Goal: Task Accomplishment & Management: Complete application form

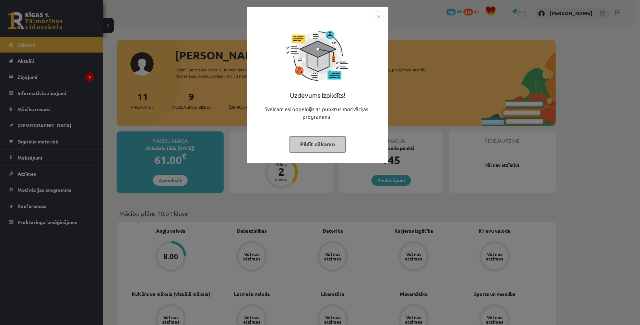
click at [378, 16] on img "Close" at bounding box center [379, 16] width 10 height 10
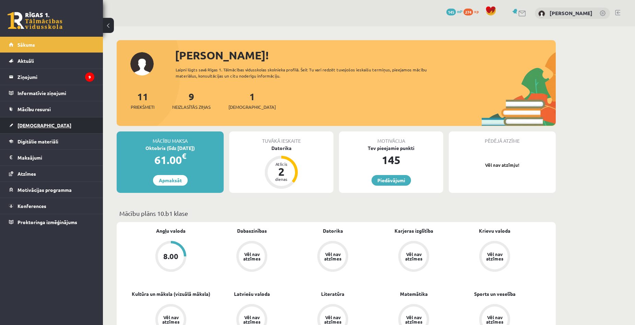
click at [31, 126] on span "[DEMOGRAPHIC_DATA]" at bounding box center [45, 125] width 54 height 6
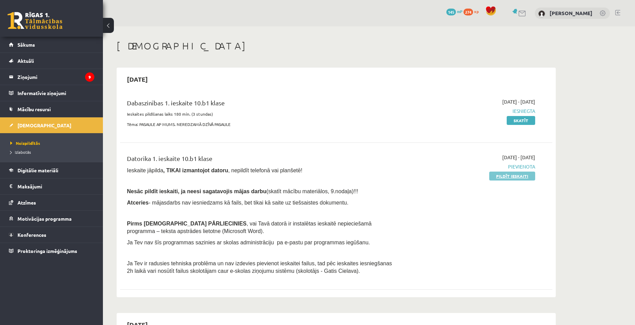
click at [499, 177] on link "Pildīt ieskaiti" at bounding box center [512, 176] width 46 height 9
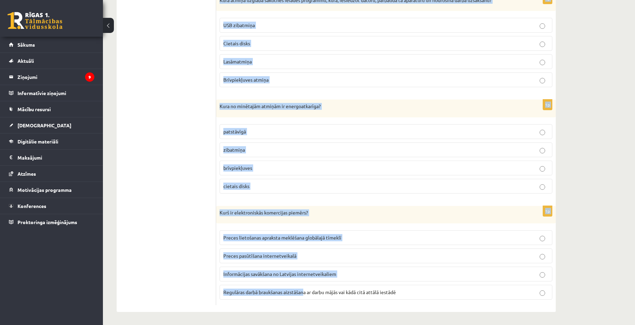
scroll to position [1843, 0]
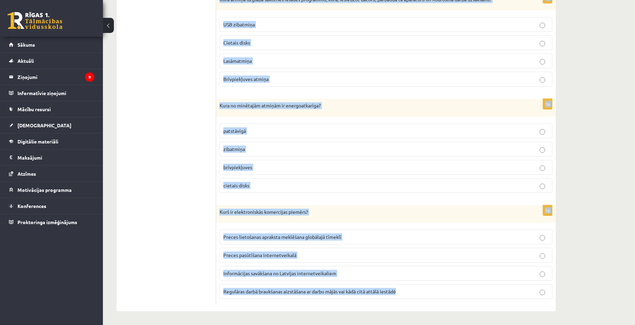
drag, startPoint x: 219, startPoint y: 207, endPoint x: 556, endPoint y: 279, distance: 344.6
copy form "Kā sauc tīkla datoru, kas klientiem nodrošina iespēju koplietot datu bāzi? Inte…"
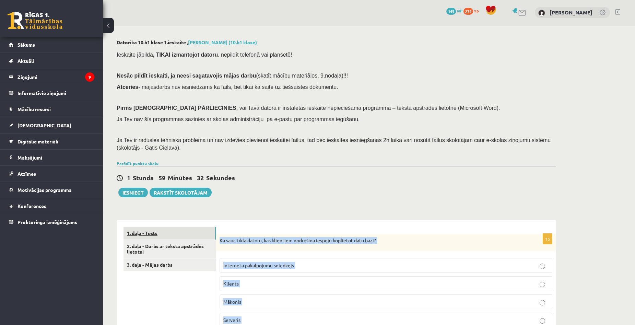
scroll to position [0, 0]
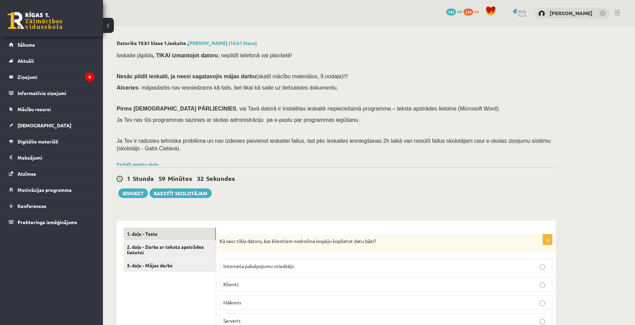
click at [272, 185] on div "1 Stunda 59 Minūtes 32 Sekundes Iesniegt Rakstīt skolotājam" at bounding box center [336, 182] width 439 height 31
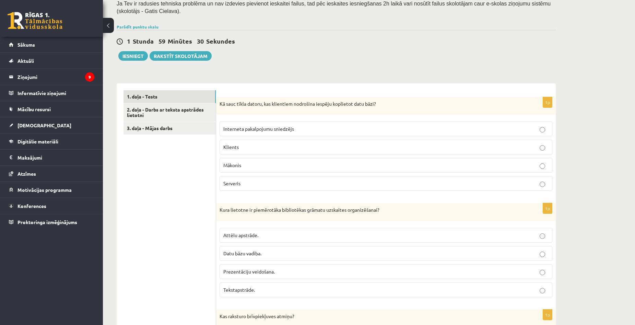
click at [235, 185] on span "Serveris" at bounding box center [231, 183] width 17 height 6
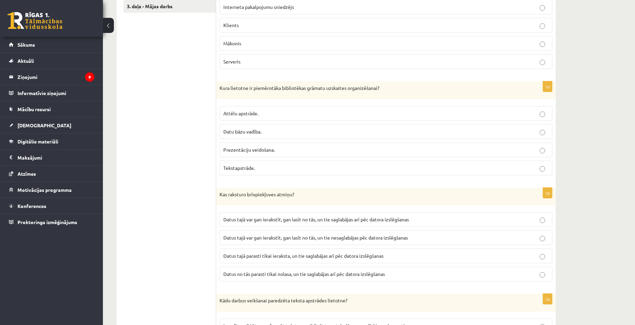
scroll to position [275, 0]
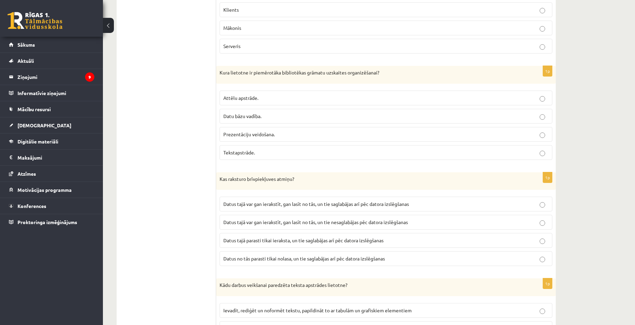
click at [279, 116] on p "Datu bāzu vadība." at bounding box center [385, 116] width 325 height 7
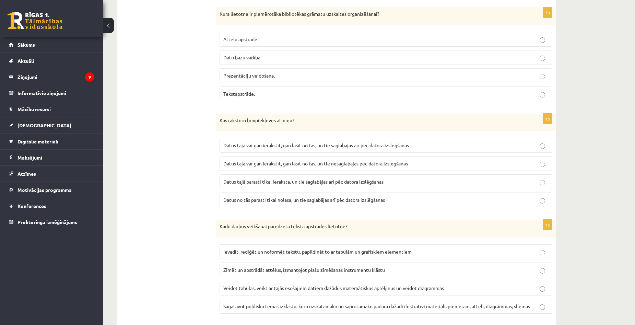
scroll to position [343, 0]
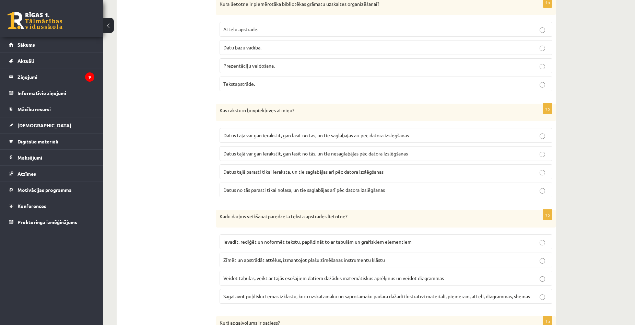
click at [394, 134] on span "Datus tajā var gan ierakstīt, gan lasīt no tās, un tie saglabājas arī pēc dator…" at bounding box center [316, 135] width 186 height 6
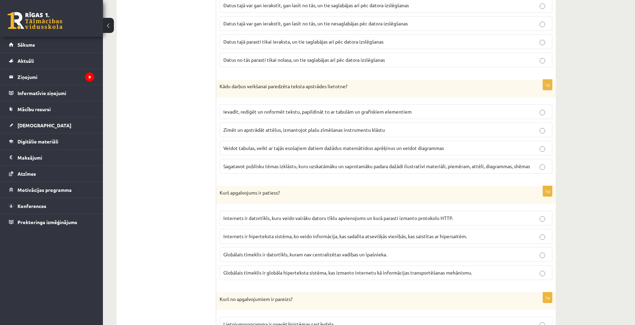
scroll to position [480, 0]
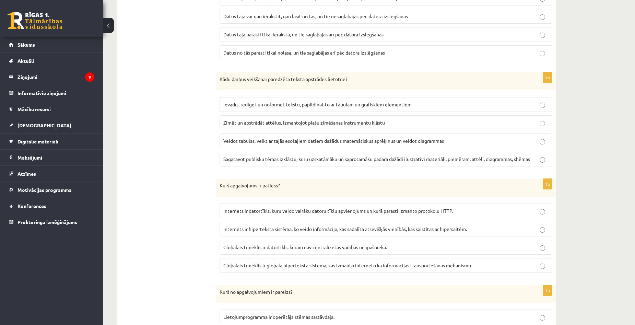
click at [334, 263] on span "Globālais tīmeklis ir globāla hiperteksta sistēma, kas izmanto internetu kā inf…" at bounding box center [347, 265] width 249 height 6
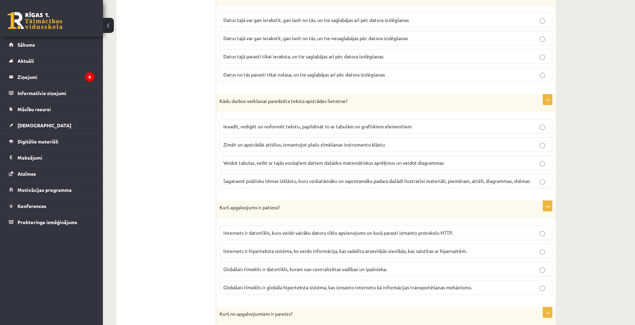
scroll to position [446, 0]
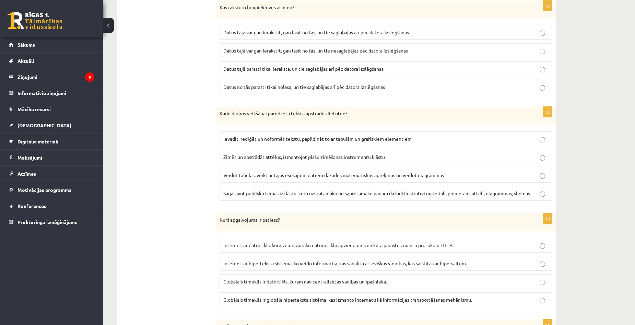
click at [267, 159] on span "Zīmēt un apstrādāt attēlus, izmantojot plašu zīmēšanas instrumentu klāstu" at bounding box center [304, 157] width 162 height 6
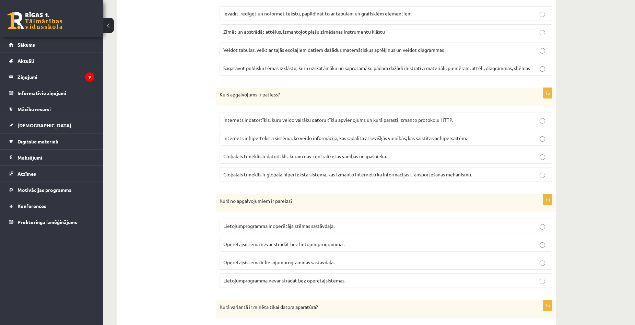
scroll to position [583, 0]
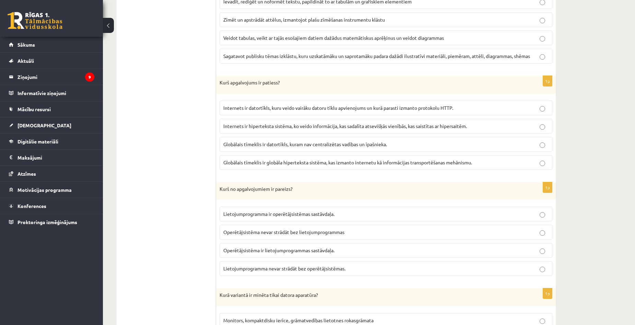
click at [329, 272] on p "Lietojumprogramma nevar strādāt bez operētājsistēmas." at bounding box center [385, 268] width 325 height 7
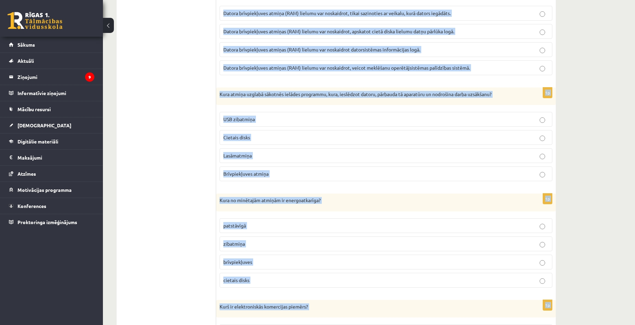
scroll to position [1843, 0]
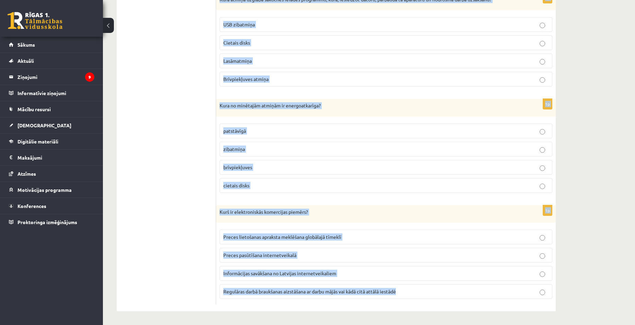
drag, startPoint x: 218, startPoint y: 49, endPoint x: 508, endPoint y: 326, distance: 401.0
copy form "Kurā variantā ir minēta tikai datora aparatūra? Monitors, kompaktdisku ierīce, …"
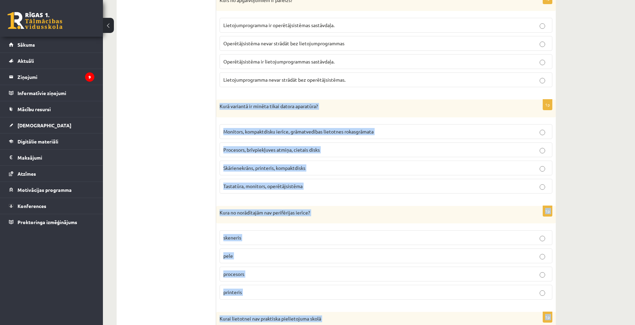
scroll to position [710, 0]
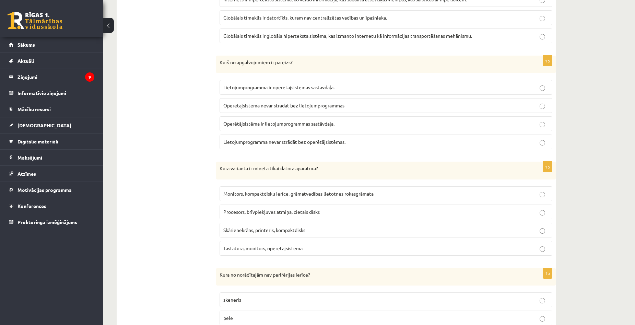
click at [350, 123] on p "Operētājsistēma ir lietojumprogrammas sastāvdaļa." at bounding box center [385, 123] width 325 height 7
click at [354, 152] on div "1p Kurš no apgalvojumiem ir pareizs? Lietojumprogramma ir operētājsistēmas sast…" at bounding box center [386, 106] width 340 height 100
click at [354, 145] on p "Lietojumprogramma nevar strādāt bez operētājsistēmas." at bounding box center [385, 141] width 325 height 7
click at [305, 214] on span "Procesors, brīvpiekļuves atmiņa, cietais disks" at bounding box center [271, 212] width 96 height 6
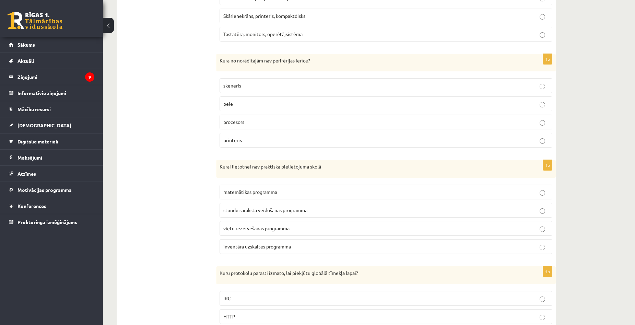
scroll to position [985, 0]
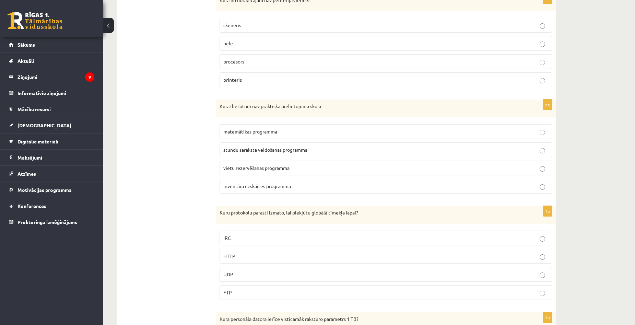
click at [260, 56] on label "procesors" at bounding box center [386, 61] width 333 height 15
click at [270, 171] on p "vietu rezervēšanas programma" at bounding box center [385, 167] width 325 height 7
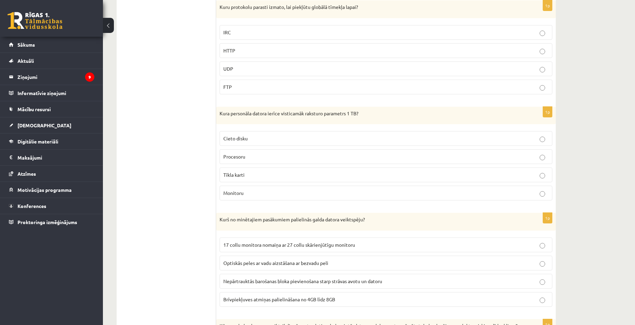
scroll to position [1191, 0]
click at [265, 51] on p "HTTP" at bounding box center [385, 50] width 325 height 7
click at [266, 135] on p "Cieto disku" at bounding box center [385, 138] width 325 height 7
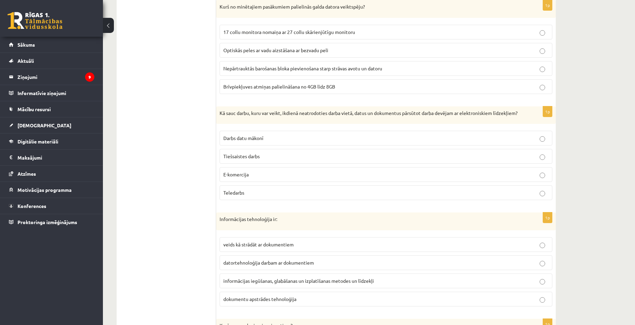
scroll to position [1396, 0]
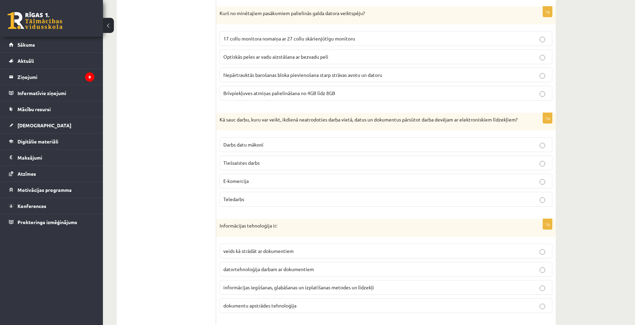
click at [302, 89] on label "Brīvpiekļuves atmiņas palielināšana no 4GB līdz 8GB" at bounding box center [386, 93] width 333 height 15
drag, startPoint x: 249, startPoint y: 203, endPoint x: 252, endPoint y: 200, distance: 4.0
click at [249, 203] on p "Teledarbs" at bounding box center [385, 199] width 325 height 7
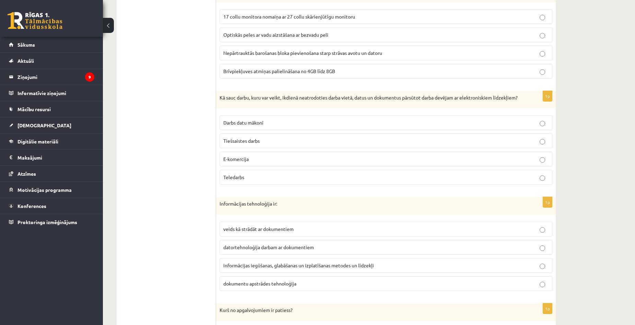
scroll to position [1465, 0]
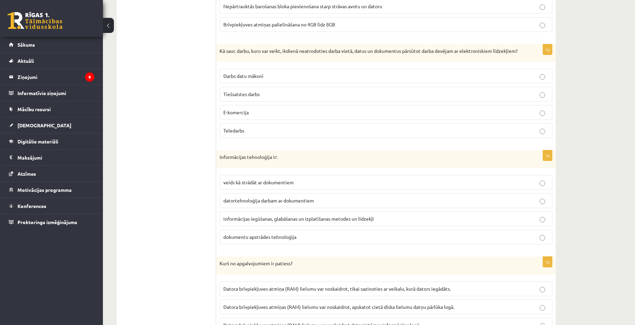
click at [277, 222] on span "informācijas iegūšanas, glabāšanas un izplatīšanas metodes un līdzekļi" at bounding box center [298, 219] width 151 height 6
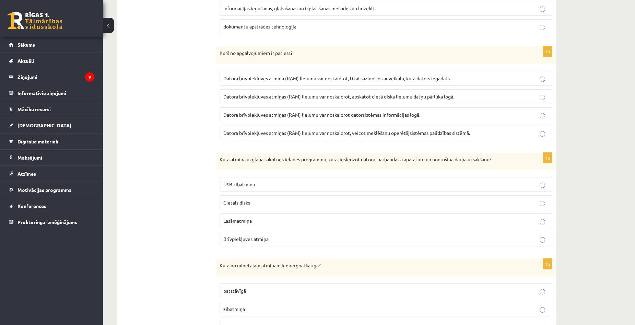
scroll to position [1705, 0]
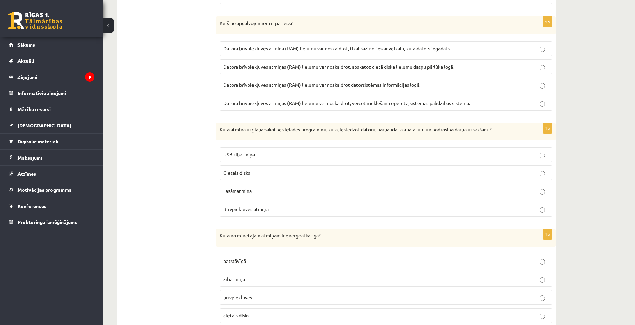
click at [427, 89] on p "Datora brīvpiekļuves atmiņas (RAM) lielumu var noskaidrot datorsistēmas informā…" at bounding box center [385, 84] width 325 height 7
click at [262, 194] on p "Lasāmatmiņa" at bounding box center [385, 190] width 325 height 7
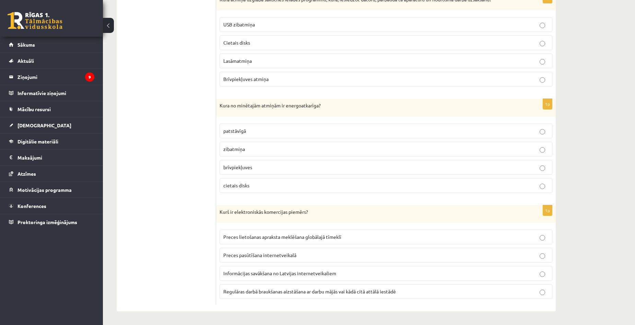
scroll to position [1843, 0]
click at [263, 164] on p "brīvpiekļuves" at bounding box center [385, 167] width 325 height 7
click at [293, 253] on span "Preces pasūtīšana internetveikalā" at bounding box center [259, 255] width 73 height 6
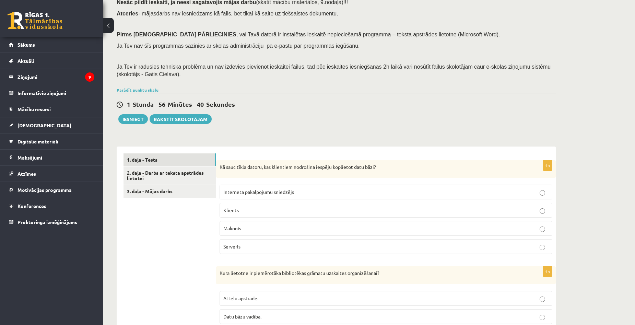
scroll to position [24, 0]
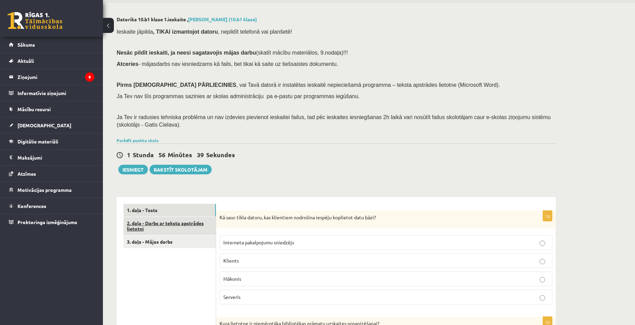
click at [155, 223] on link "2. daļa - Darbs ar teksta apstrādes lietotni" at bounding box center [170, 226] width 92 height 19
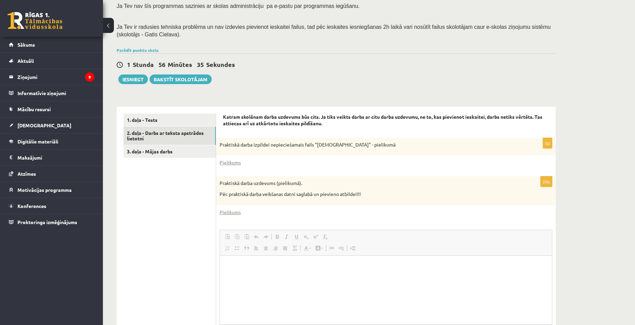
scroll to position [0, 0]
click at [233, 162] on link "Pielikums" at bounding box center [230, 162] width 21 height 7
click at [230, 212] on link "Pielikums" at bounding box center [230, 212] width 21 height 7
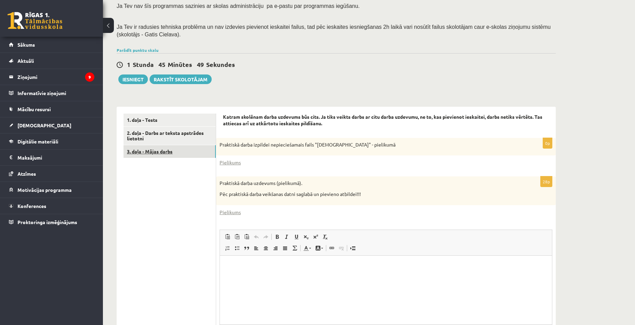
click at [159, 147] on link "3. daļa - Mājas darbs" at bounding box center [170, 151] width 92 height 13
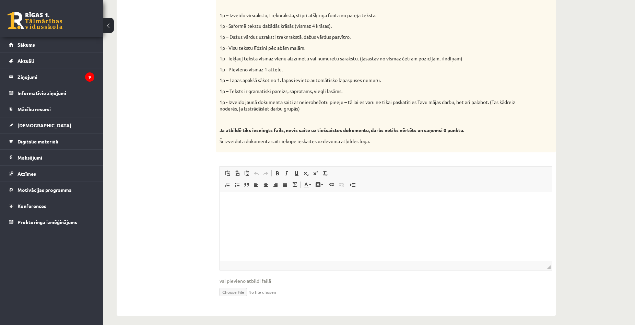
scroll to position [307, 0]
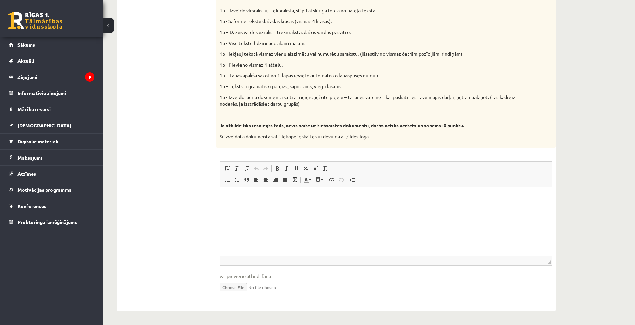
click at [238, 287] on input "file" at bounding box center [386, 287] width 333 height 14
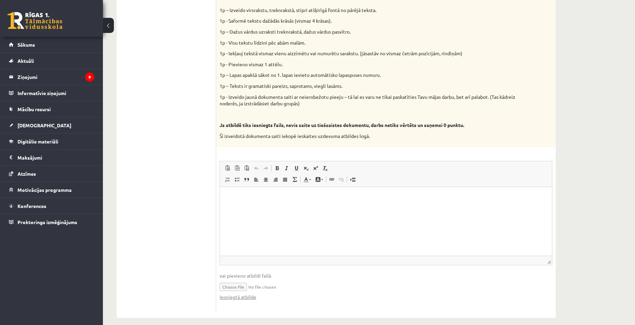
click at [285, 286] on input "file" at bounding box center [386, 286] width 333 height 14
type input "**********"
click at [37, 142] on span "Digitālie materiāli" at bounding box center [38, 141] width 41 height 6
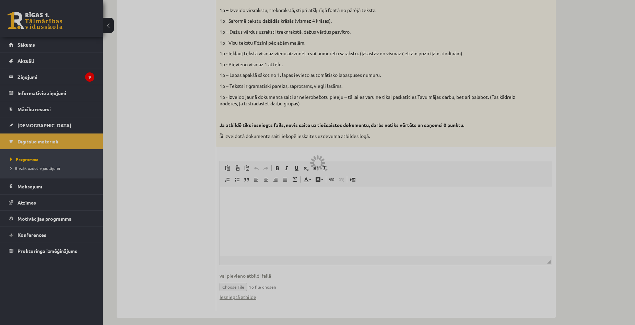
scroll to position [145, 0]
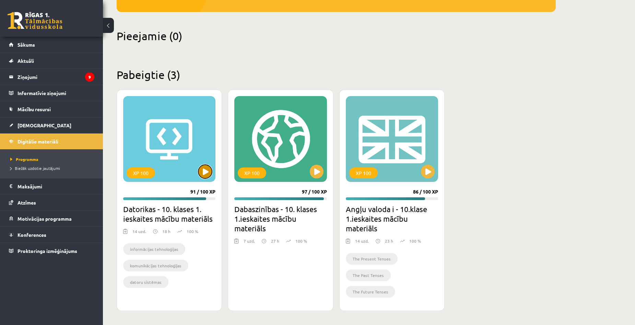
click at [205, 169] on button at bounding box center [205, 172] width 14 height 14
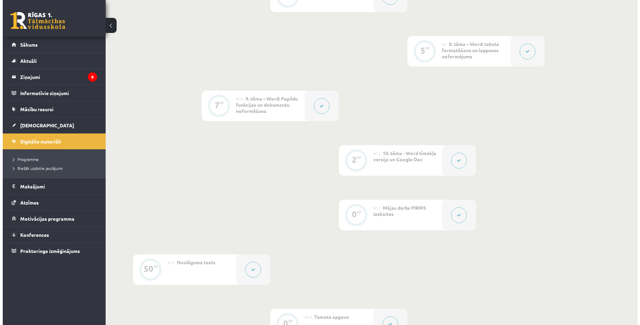
scroll to position [686, 0]
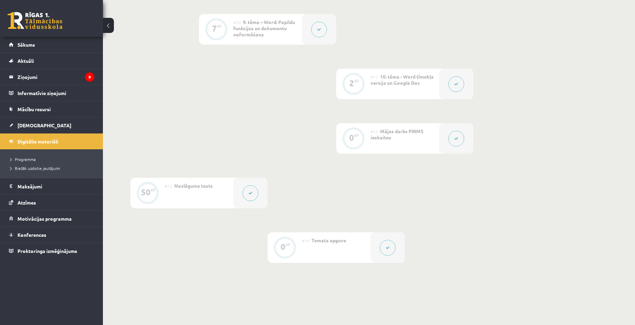
click at [456, 138] on icon at bounding box center [456, 139] width 4 height 4
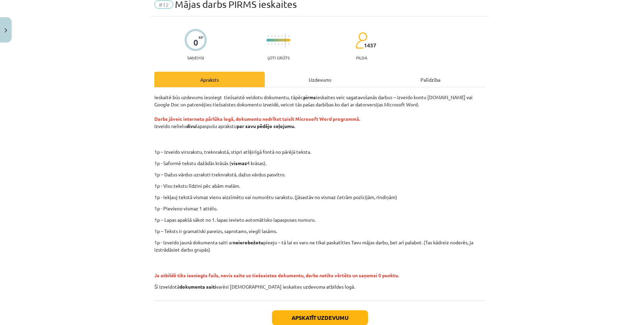
scroll to position [69, 0]
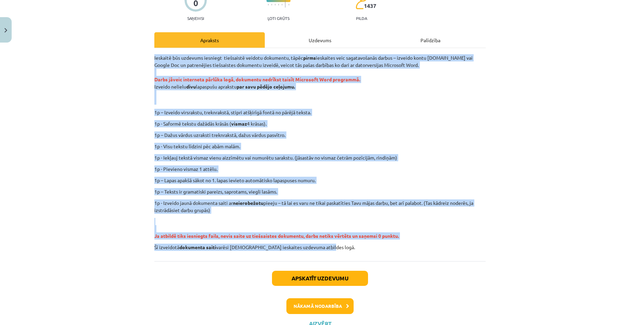
drag, startPoint x: 150, startPoint y: 58, endPoint x: 345, endPoint y: 248, distance: 272.3
click at [345, 248] on div "0 XP Saņemsi Ļoti grūts 1437 pilda Apraksts Uzdevums Palīdzība Ieskaitē būs uzd…" at bounding box center [320, 156] width 340 height 358
copy div "Loremips dol sitametc adipisci elitseddoe tempori utlaboree, dolor magna aliqua…"
